Goal: Task Accomplishment & Management: Use online tool/utility

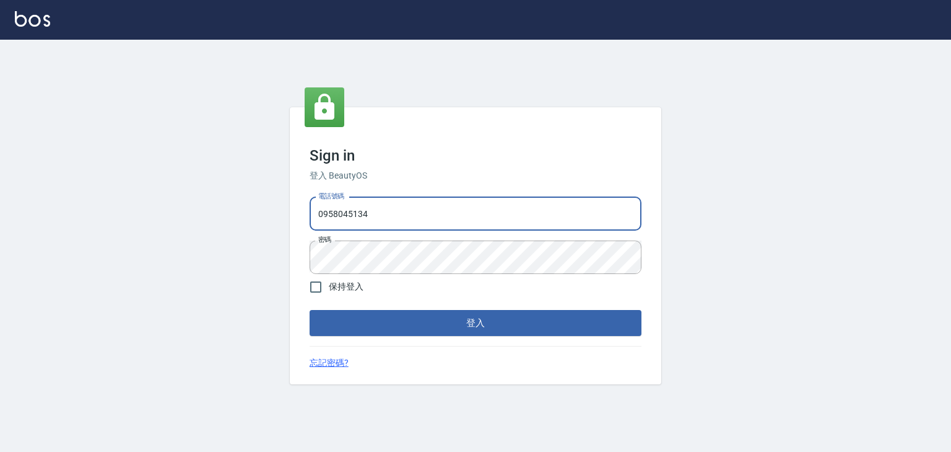
drag, startPoint x: 365, startPoint y: 218, endPoint x: 258, endPoint y: 197, distance: 109.2
click at [262, 221] on div "Sign in 登入 BeautyOS 電話號碼 [PHONE_NUMBER] 電話號碼 密碼 密碼 保持登入 登入 忘記密碼?" at bounding box center [475, 246] width 951 height 412
type input "0225513682"
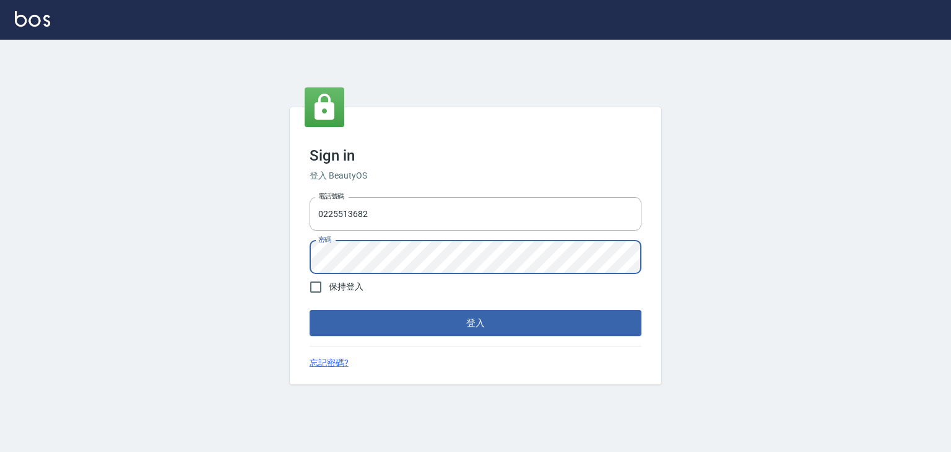
click at [282, 261] on div "Sign in 登入 BeautyOS 電話號碼 [PHONE_NUMBER] 電話號碼 密碼 密碼 保持登入 登入 忘記密碼?" at bounding box center [475, 246] width 951 height 412
click at [589, 323] on button "登入" at bounding box center [476, 323] width 332 height 26
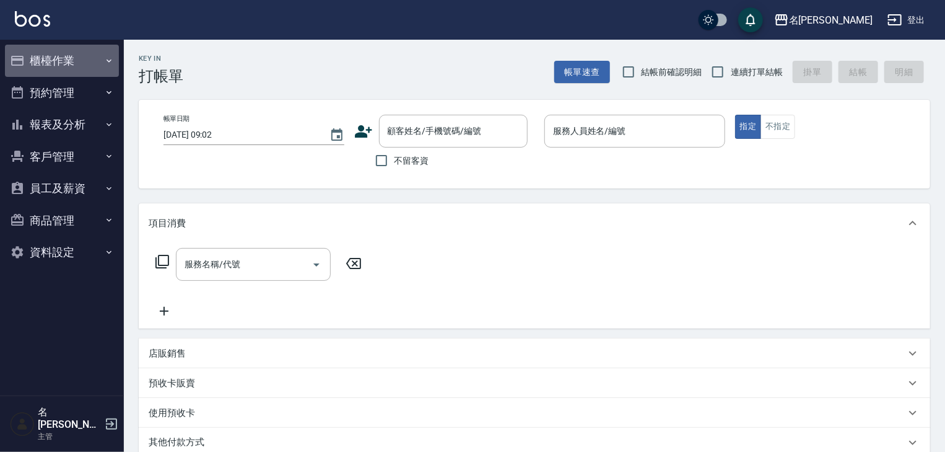
click at [42, 66] on button "櫃檯作業" at bounding box center [62, 61] width 114 height 32
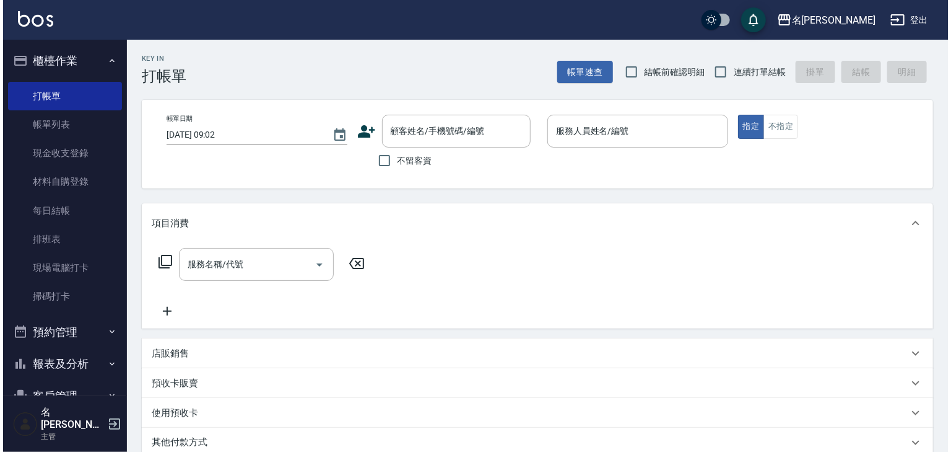
scroll to position [115, 0]
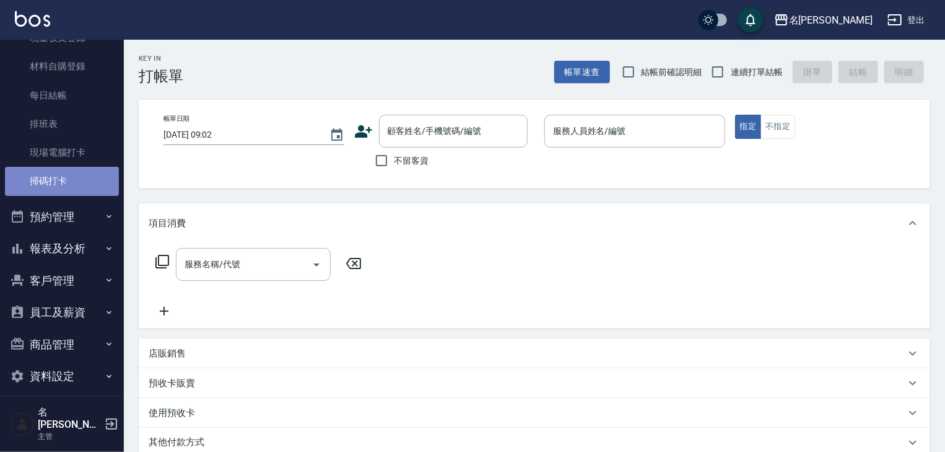
click at [64, 181] on link "掃碼打卡" at bounding box center [62, 181] width 114 height 28
